Goal: Navigation & Orientation: Find specific page/section

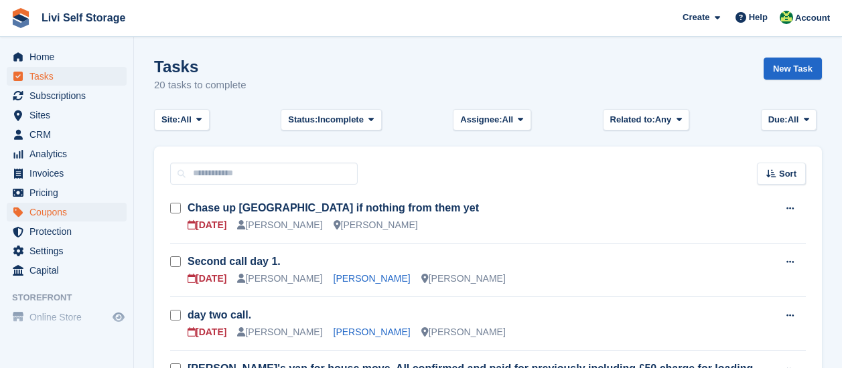
scroll to position [67, 0]
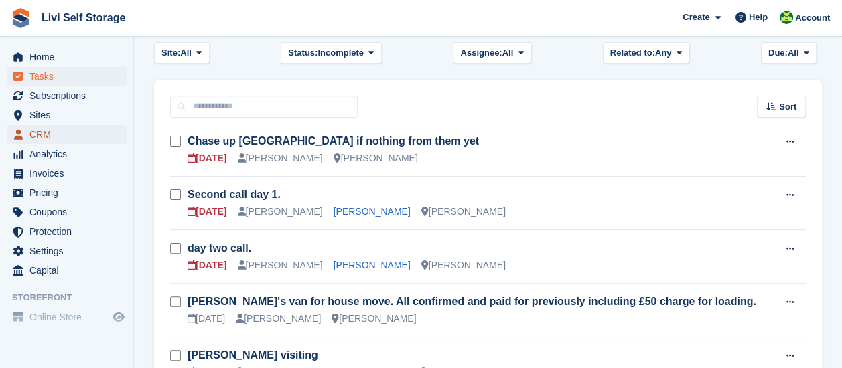
click at [56, 135] on span "CRM" at bounding box center [69, 134] width 80 height 19
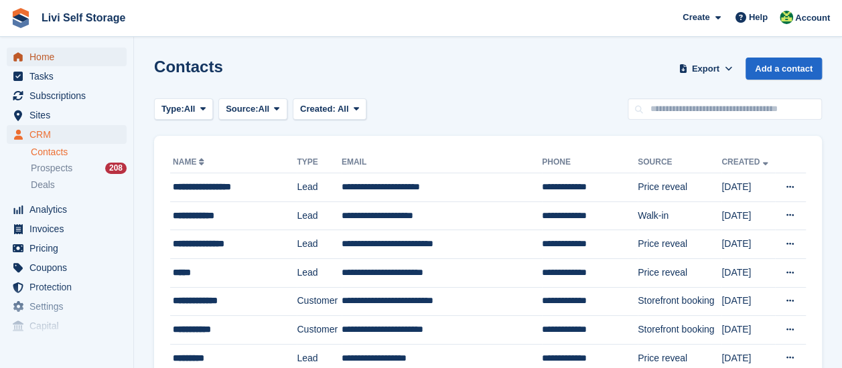
click at [48, 57] on span "Home" at bounding box center [69, 57] width 80 height 19
